Goal: Navigation & Orientation: Understand site structure

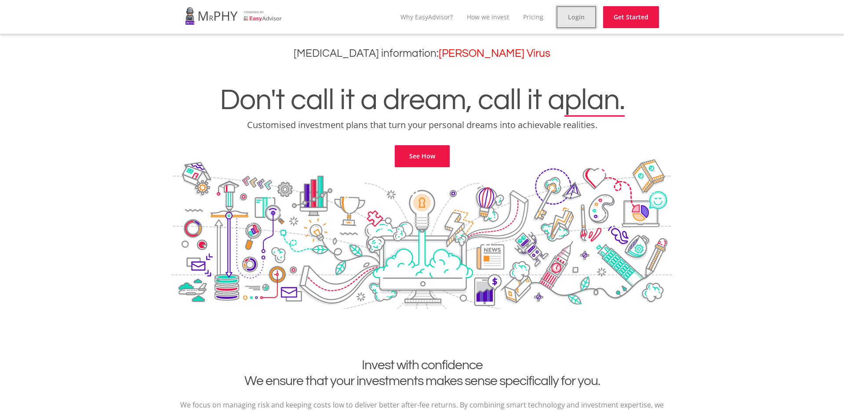
click at [577, 14] on link "Login" at bounding box center [577, 17] width 40 height 22
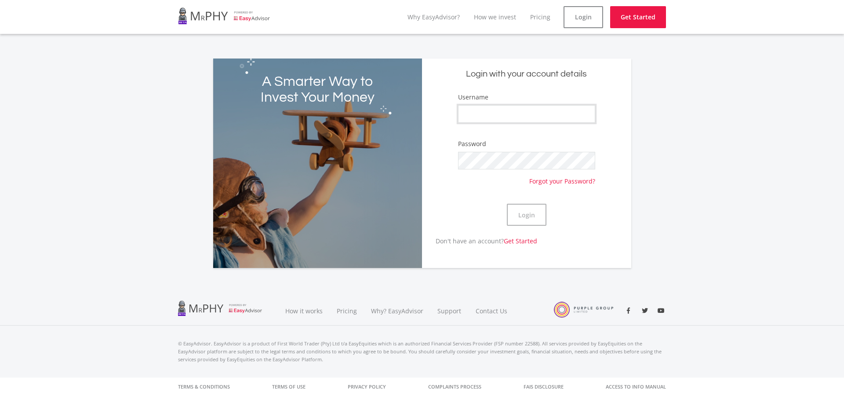
click at [488, 110] on input "Username" at bounding box center [526, 114] width 137 height 18
click at [310, 313] on link "How it works" at bounding box center [305, 310] width 54 height 29
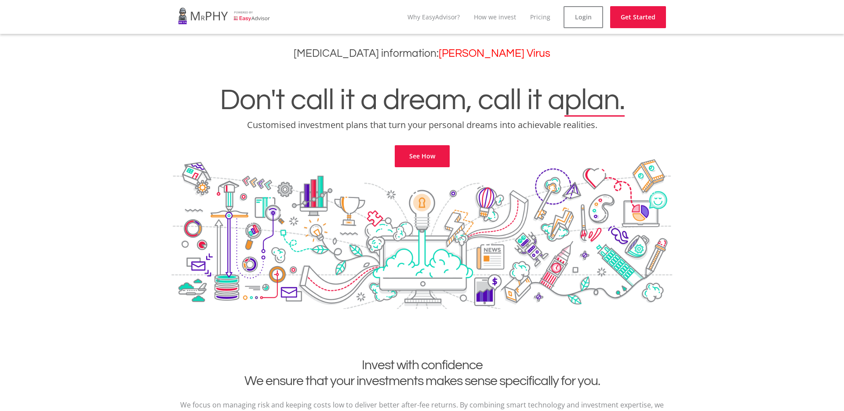
scroll to position [820, 0]
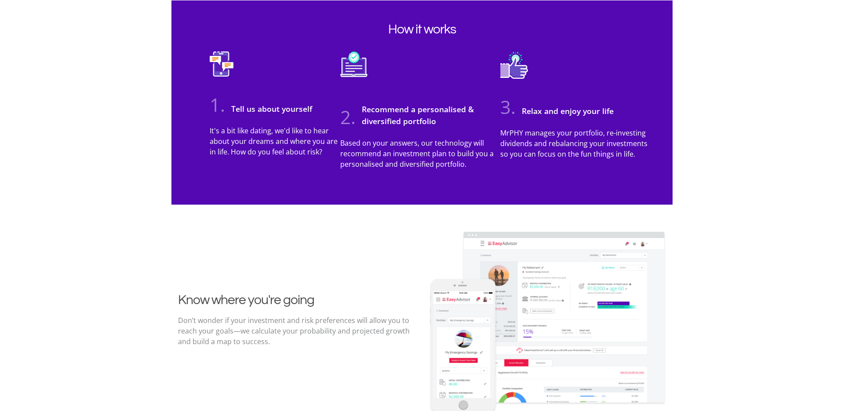
click at [146, 186] on section "How it works 1. Tell us about yourself It's a bit like dating, we'd like to hea…" at bounding box center [422, 102] width 844 height 204
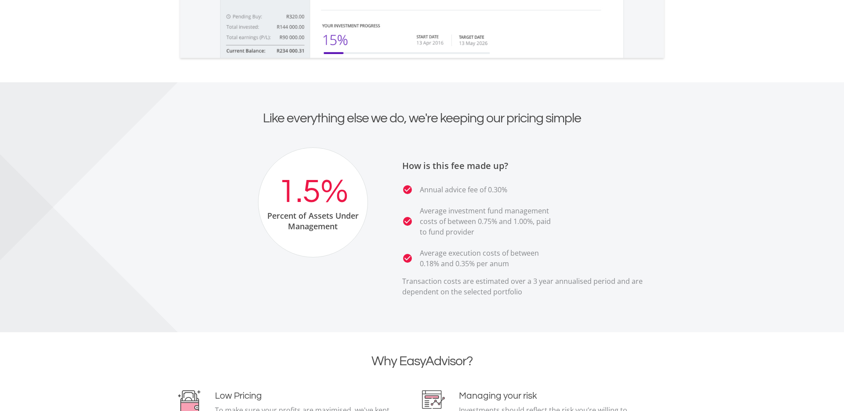
scroll to position [1604, 0]
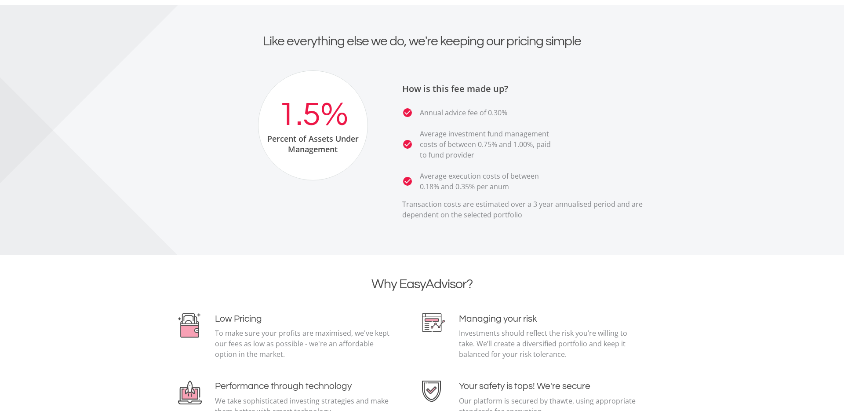
click at [153, 133] on div at bounding box center [422, 130] width 844 height 250
